Goal: Task Accomplishment & Management: Manage account settings

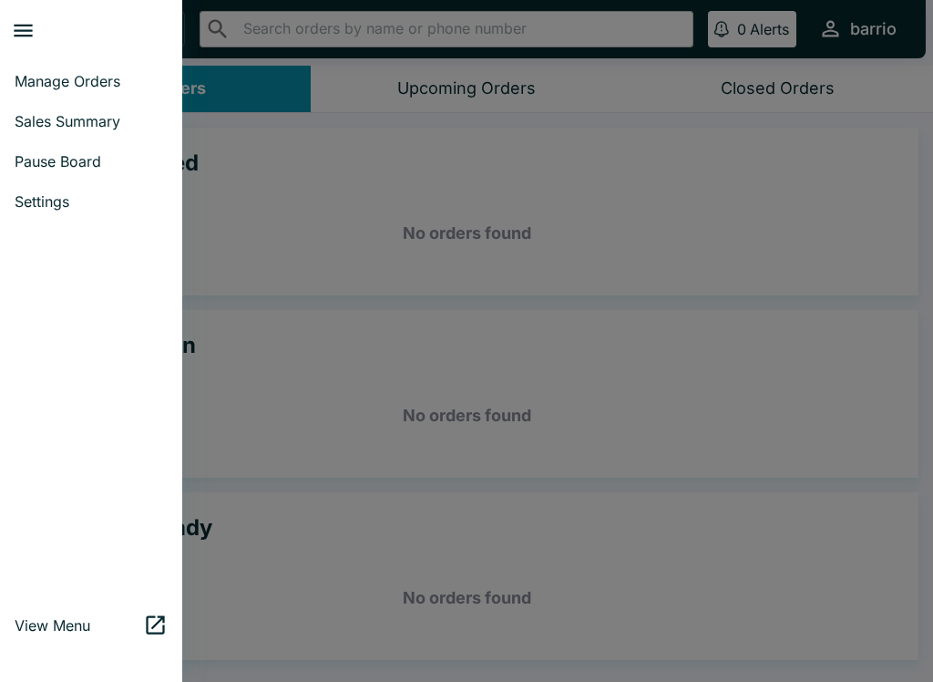
click at [81, 103] on link "Sales Summary" at bounding box center [91, 121] width 182 height 40
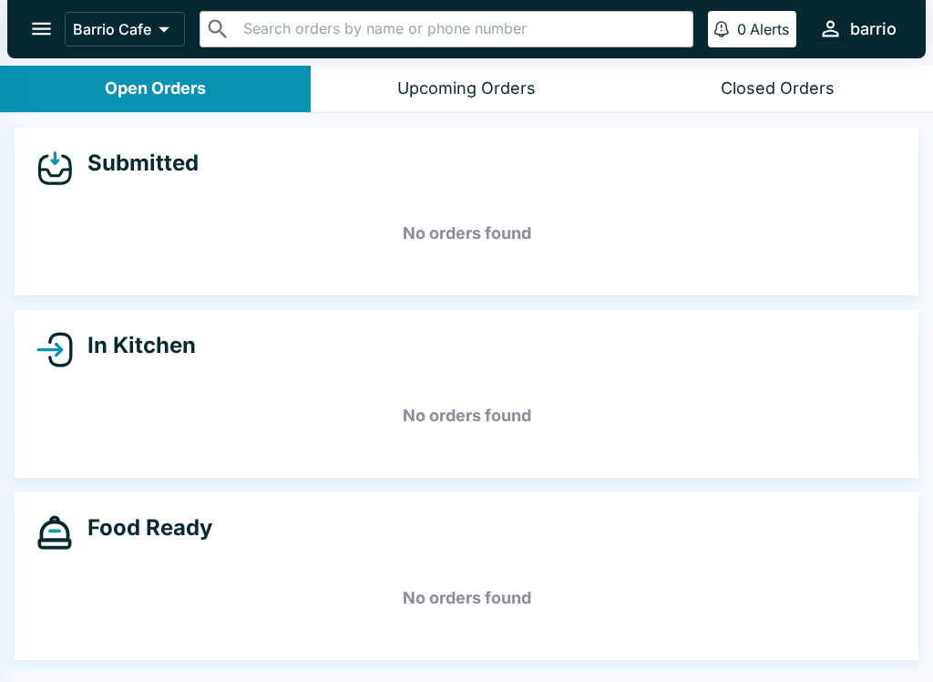
select select "03:00"
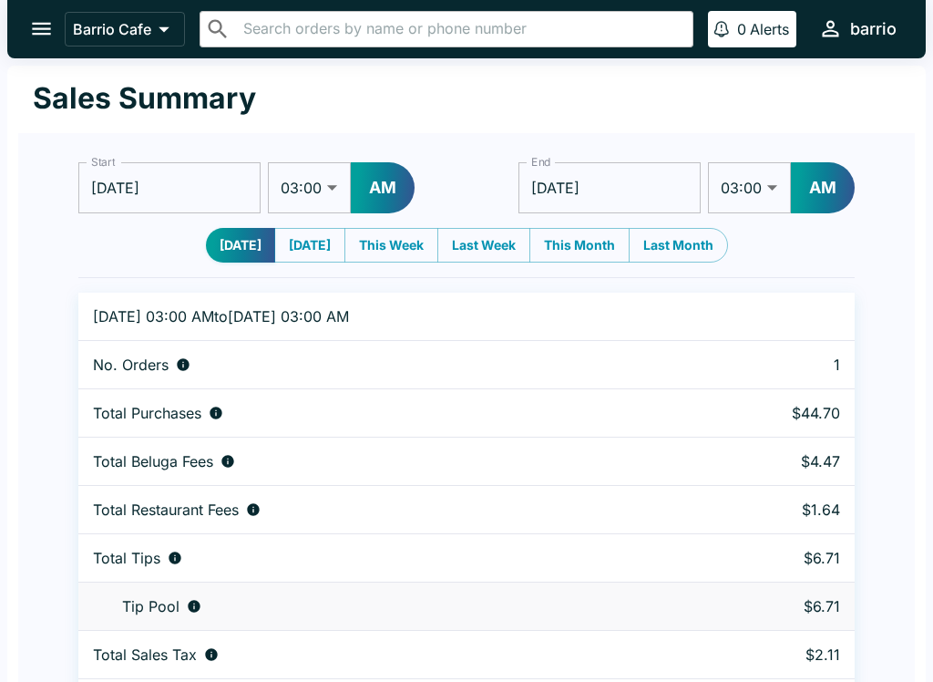
click at [48, 19] on icon "open drawer" at bounding box center [41, 28] width 25 height 25
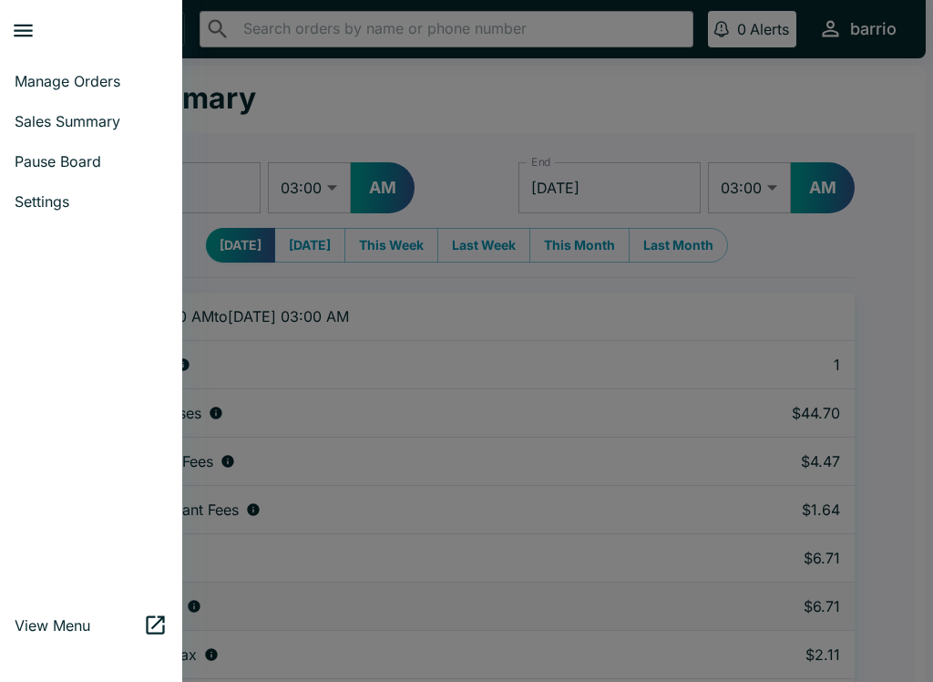
click at [77, 147] on link "Pause Board" at bounding box center [91, 161] width 182 height 40
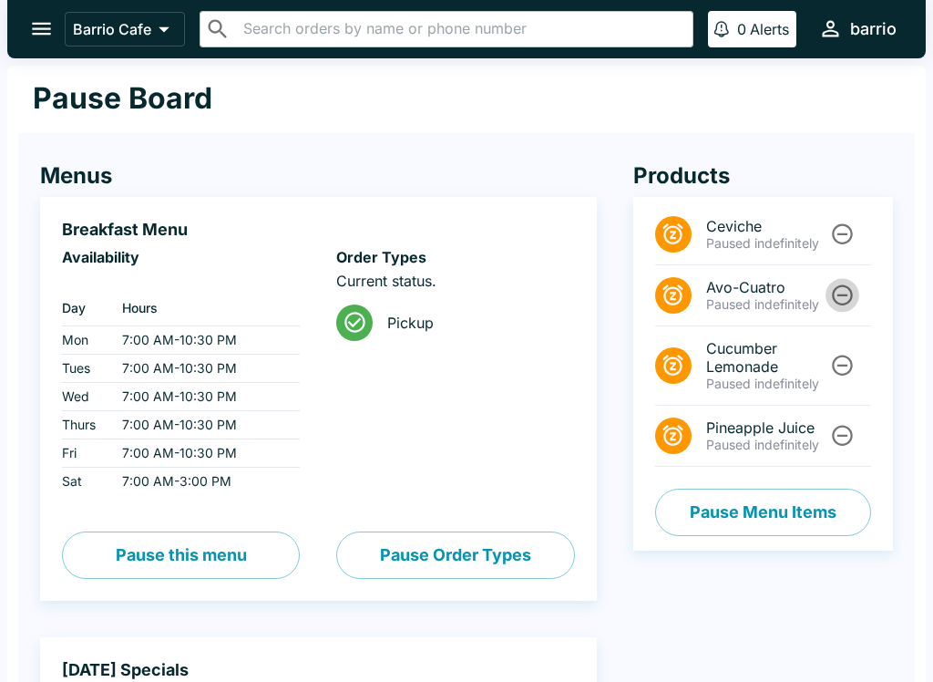
click at [846, 292] on icon "Unpause" at bounding box center [842, 295] width 25 height 25
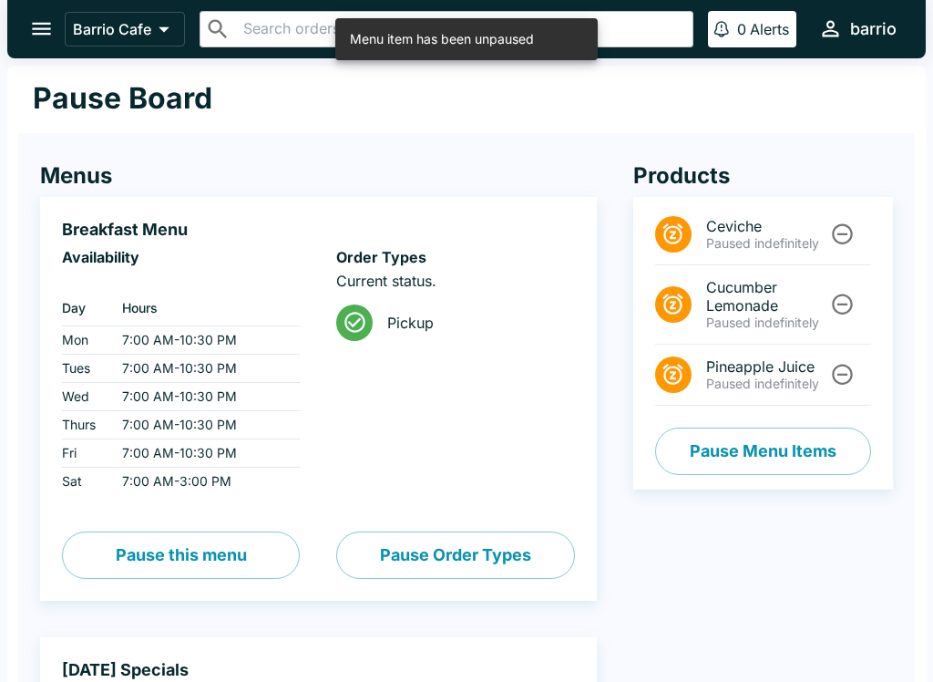
click at [839, 225] on icon "Unpause" at bounding box center [842, 234] width 21 height 21
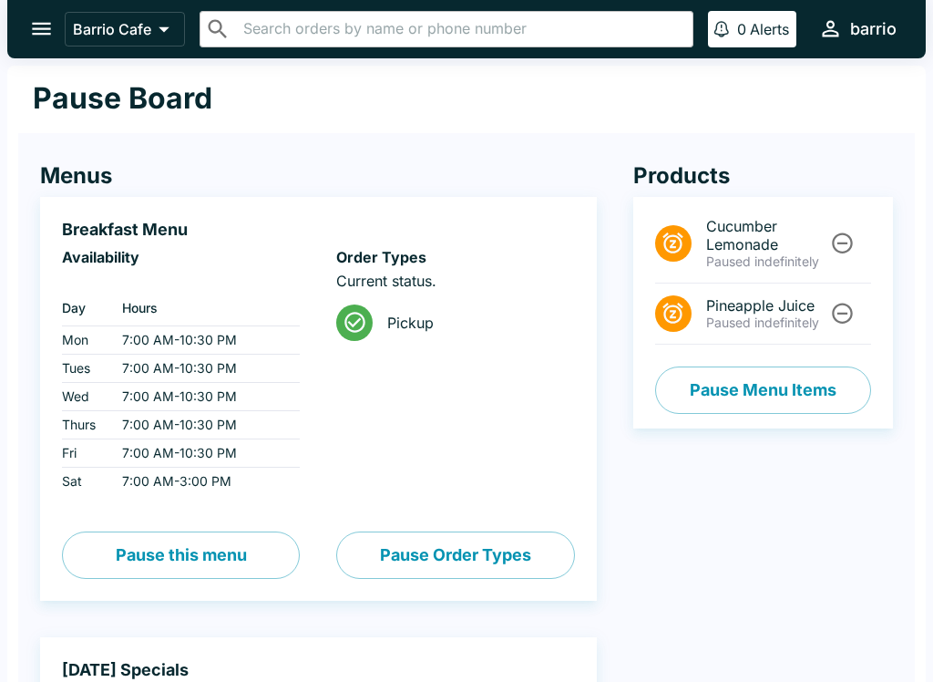
click at [36, 20] on icon "open drawer" at bounding box center [41, 28] width 25 height 25
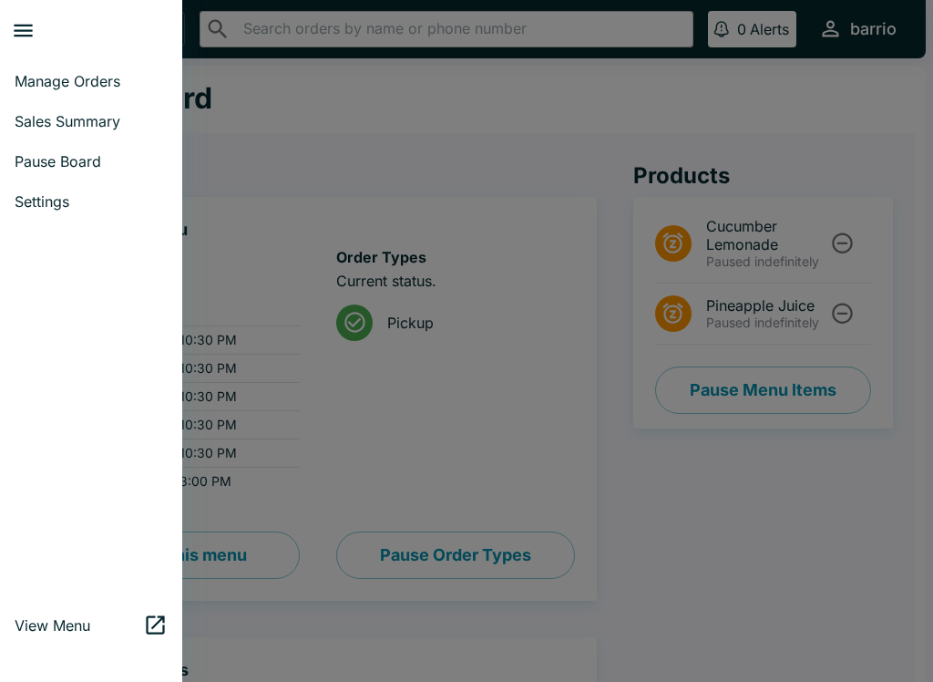
click at [66, 73] on span "Manage Orders" at bounding box center [91, 81] width 153 height 18
